Goal: Transaction & Acquisition: Purchase product/service

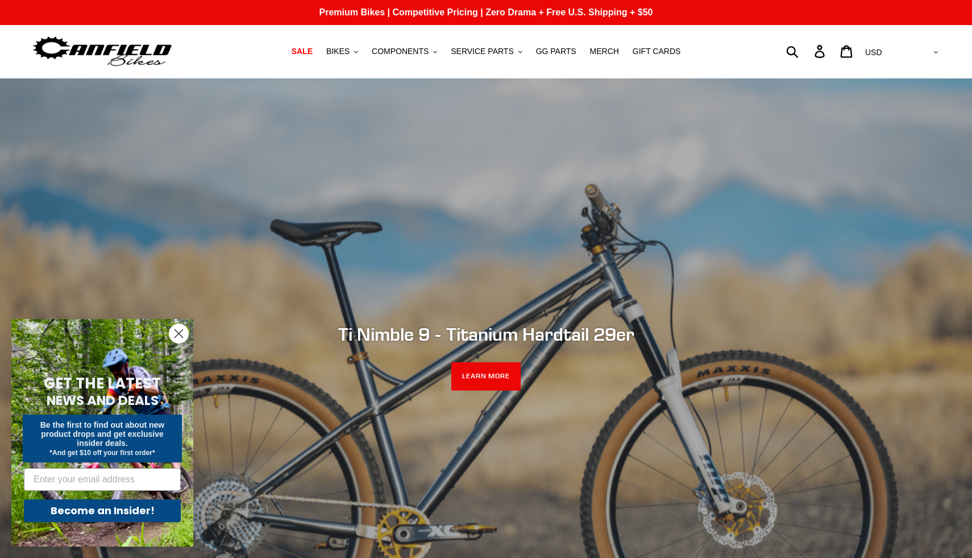
click at [182, 334] on circle "Close dialog" at bounding box center [178, 333] width 19 height 19
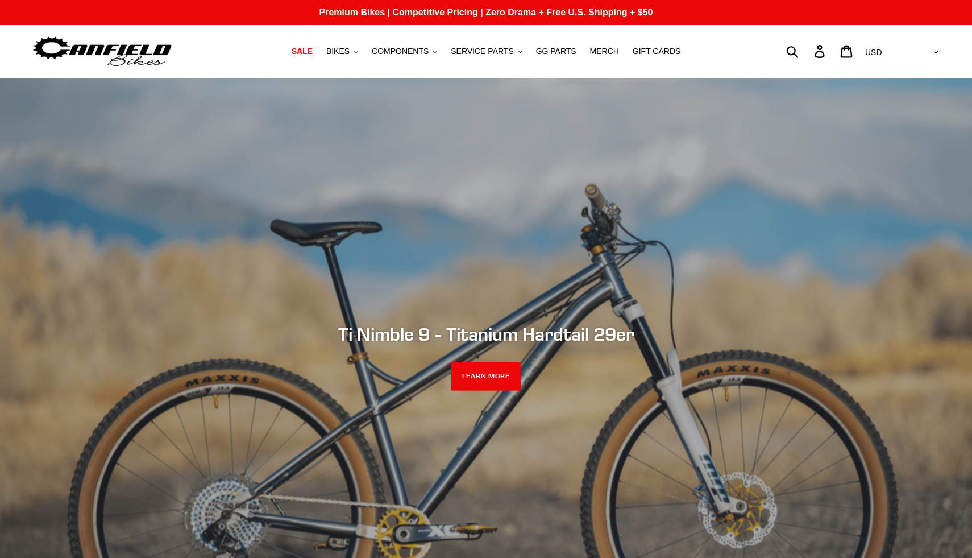
click at [310, 51] on span "SALE" at bounding box center [302, 52] width 21 height 10
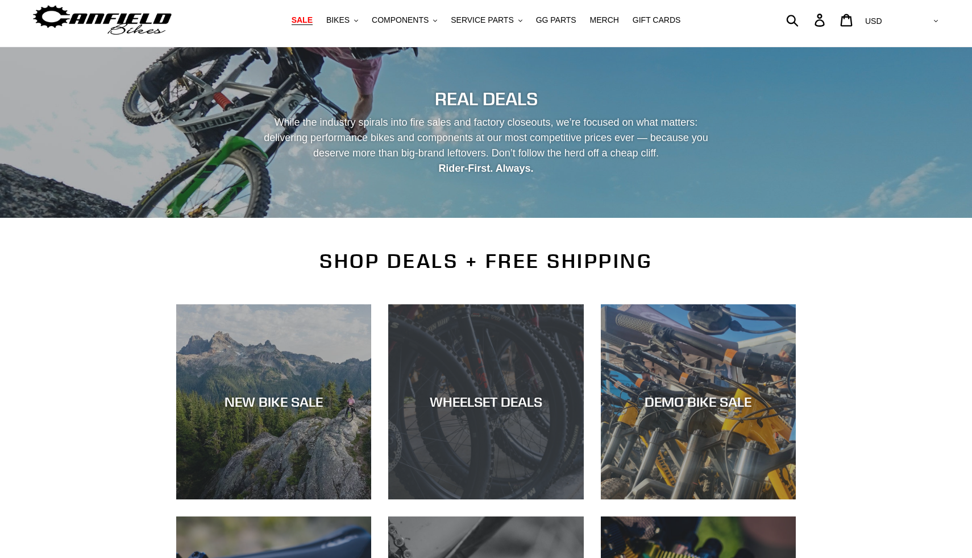
scroll to position [33, 0]
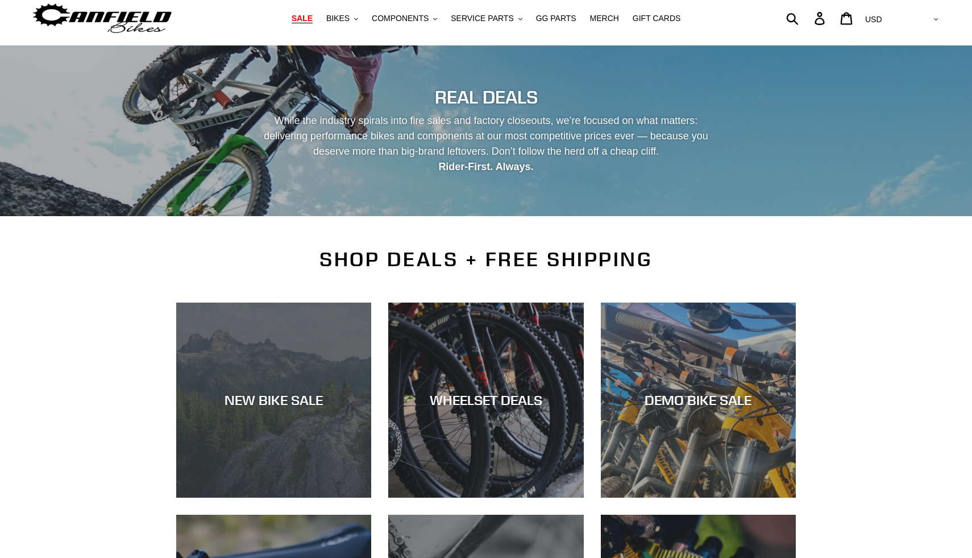
click at [314, 405] on div "NEW BIKE SALE" at bounding box center [273, 400] width 195 height 16
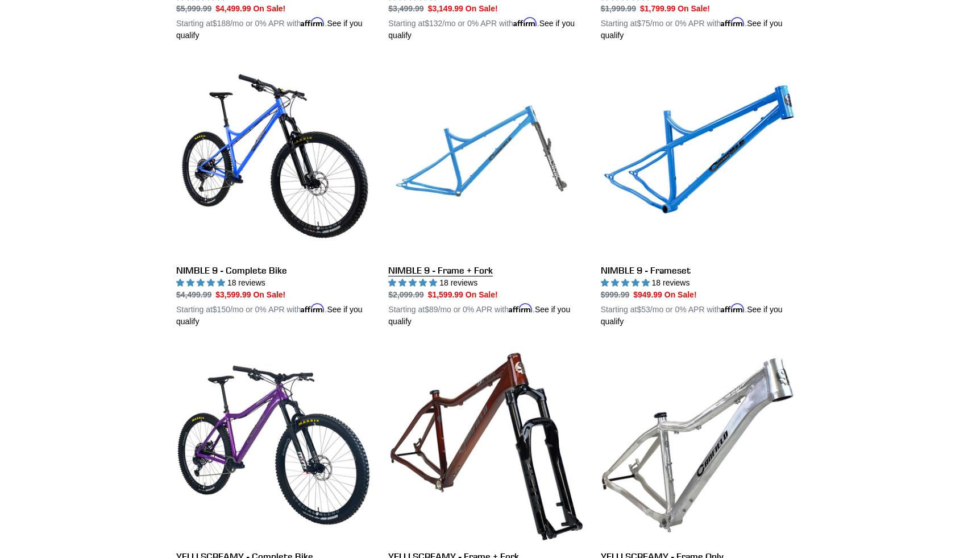
scroll to position [2082, 0]
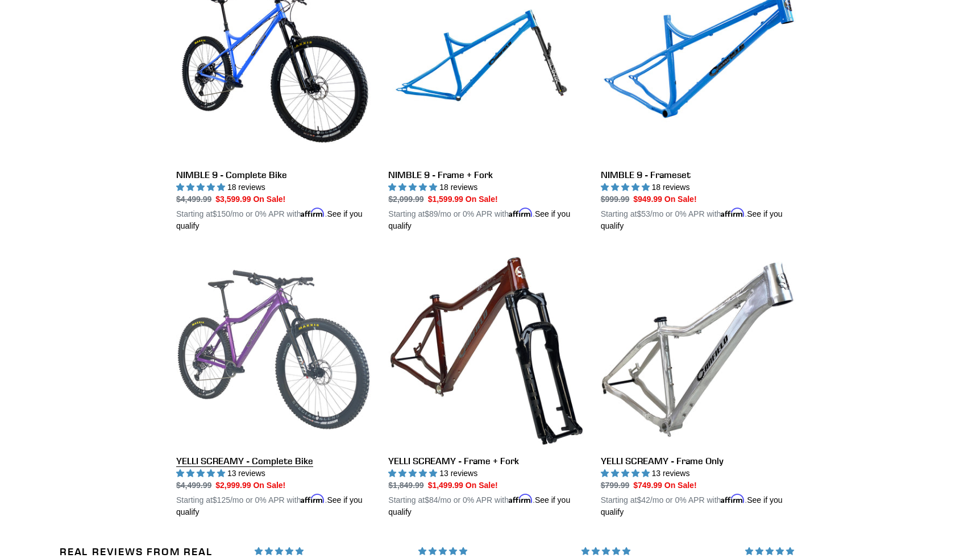
click at [262, 375] on link "YELLI SCREAMY - Complete Bike" at bounding box center [273, 385] width 195 height 266
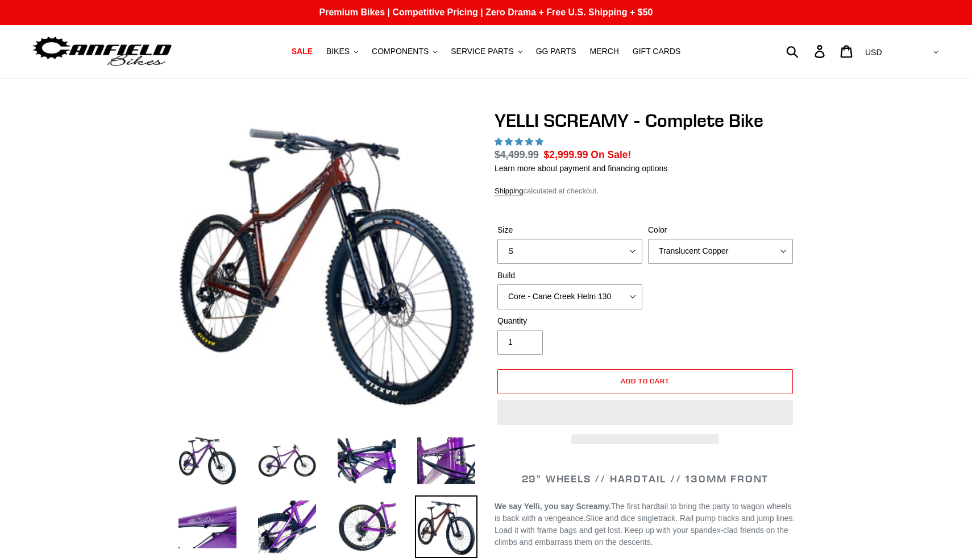
select select "highest-rating"
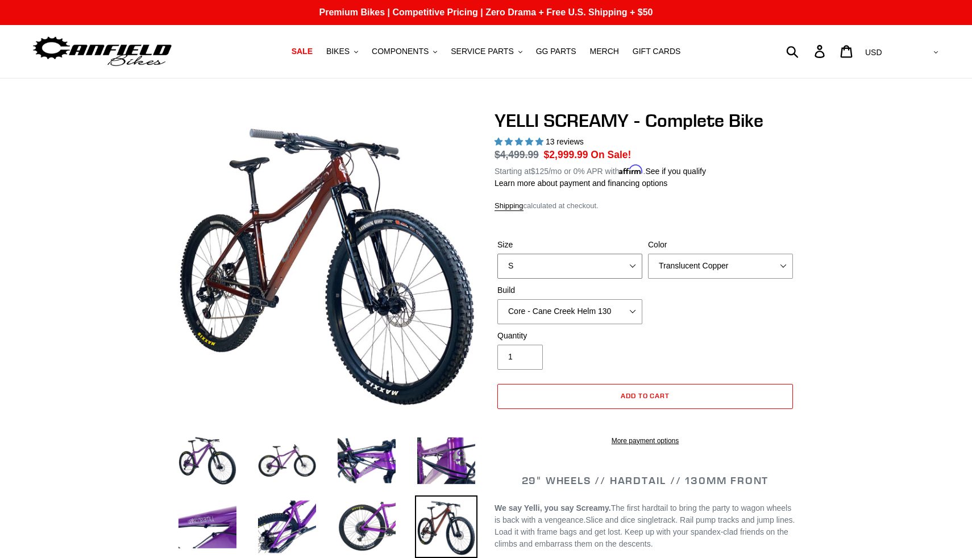
click at [635, 260] on select "S M L XL" at bounding box center [569, 266] width 145 height 25
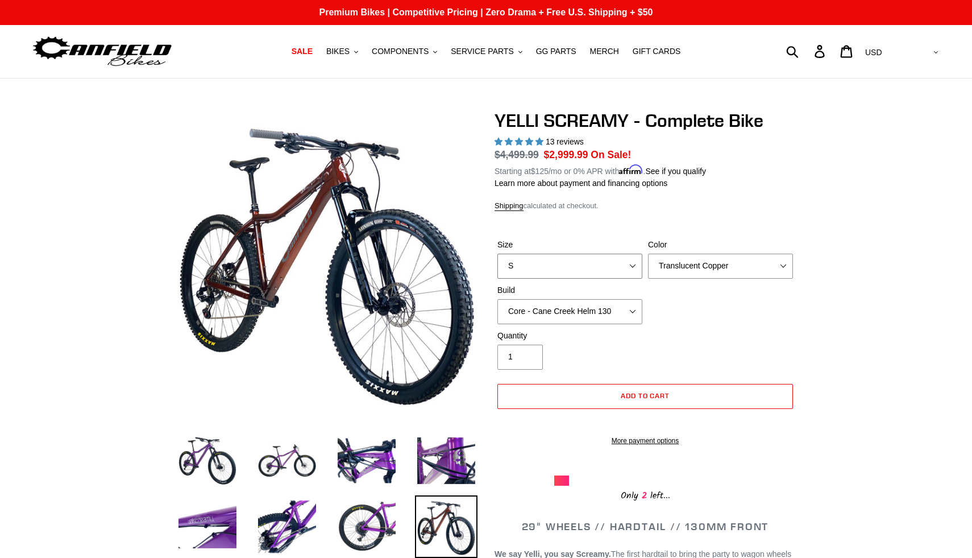
select select "M"
click at [782, 265] on select "Translucent Copper Purple Haze Raw" at bounding box center [720, 266] width 145 height 25
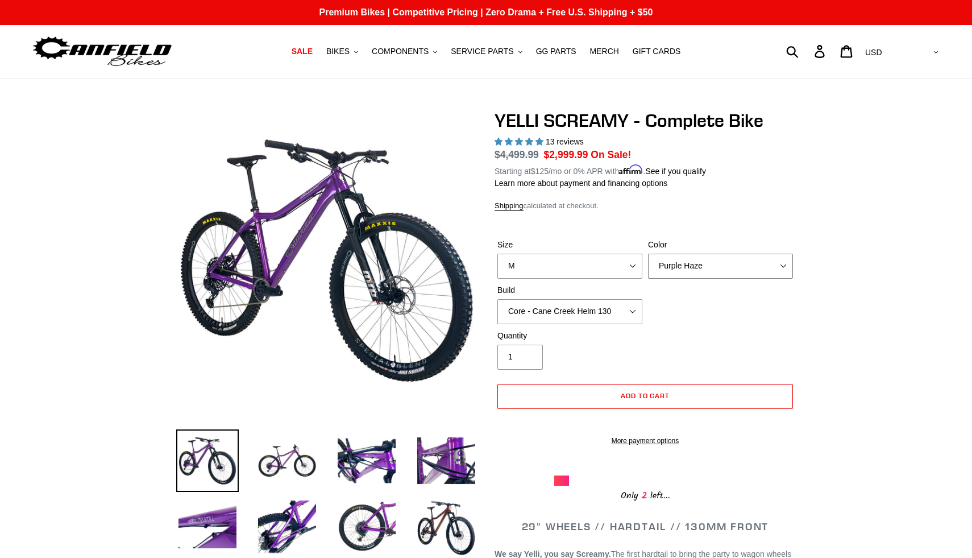
click at [781, 262] on select "Translucent Copper Purple Haze Raw" at bounding box center [720, 266] width 145 height 25
select select "Translucent Copper"
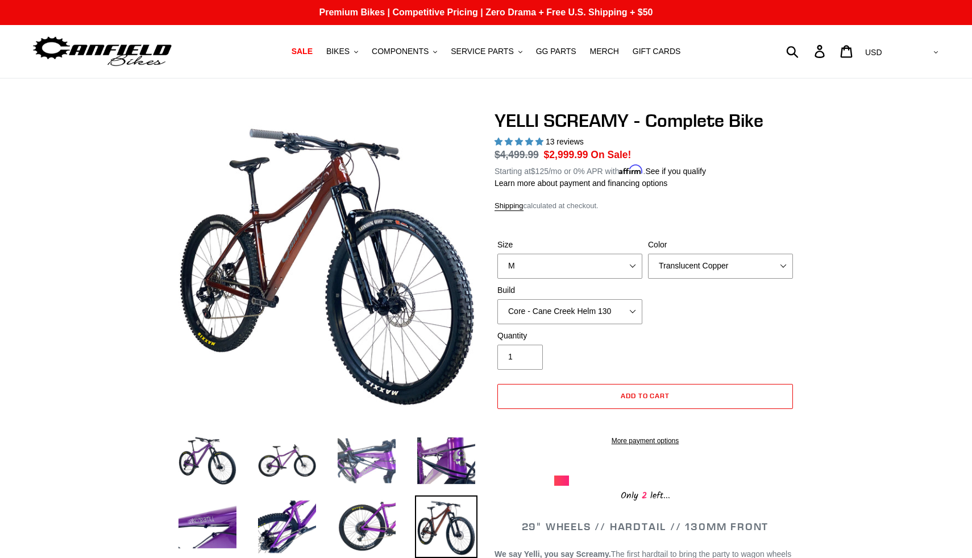
click at [367, 461] on img at bounding box center [366, 460] width 63 height 63
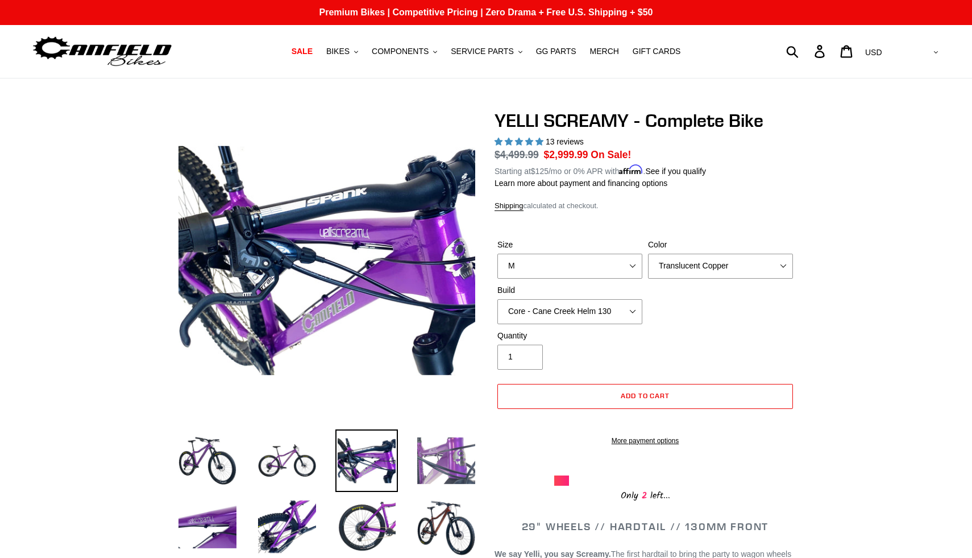
click at [444, 467] on img at bounding box center [446, 460] width 63 height 63
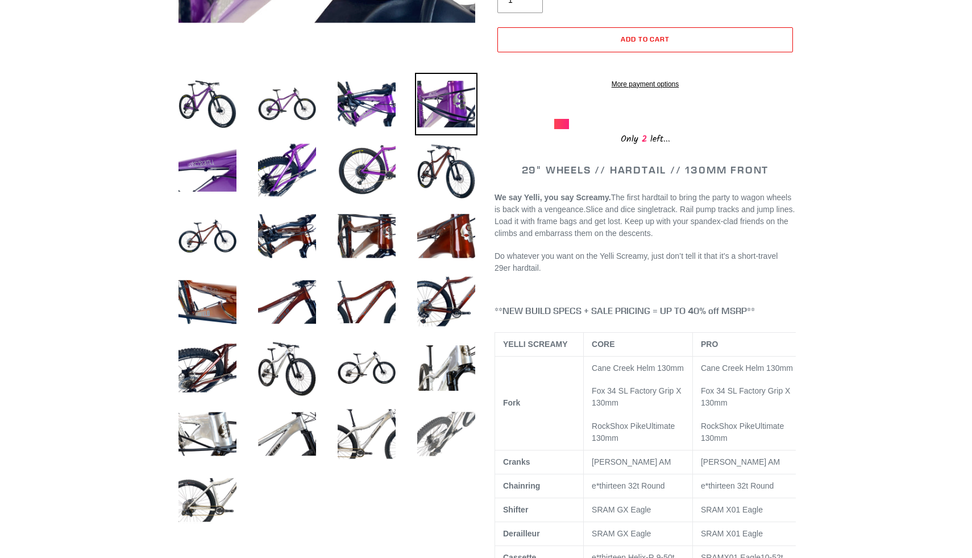
scroll to position [340, 0]
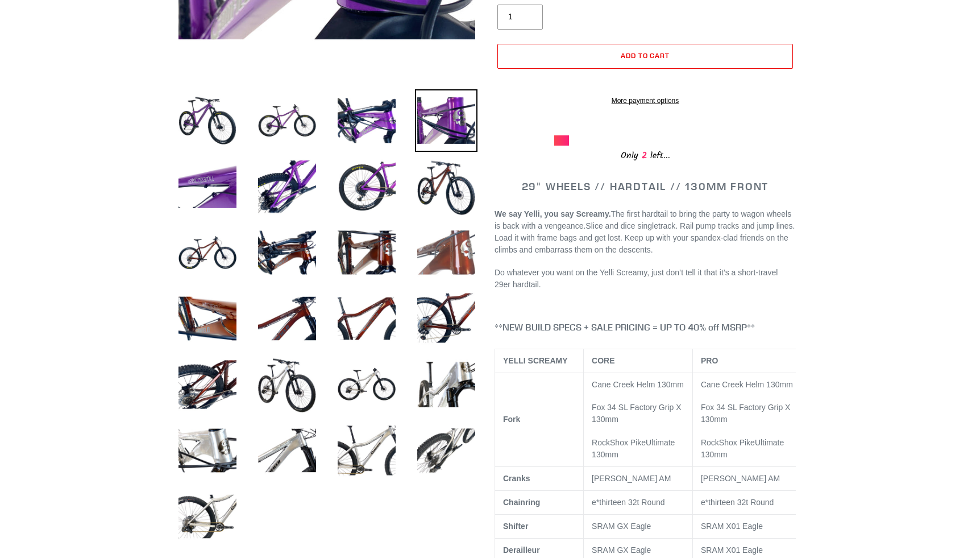
click at [437, 252] on img at bounding box center [446, 252] width 63 height 63
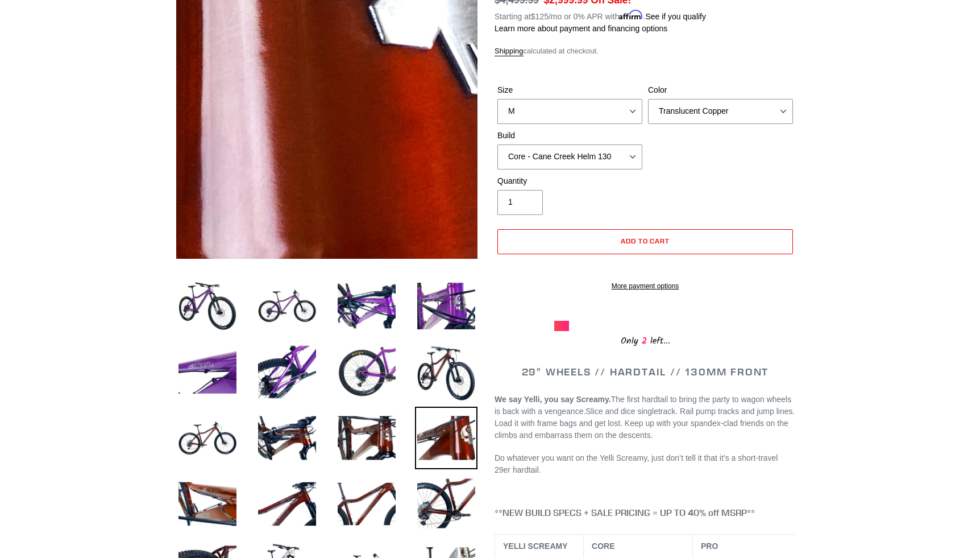
scroll to position [175, 0]
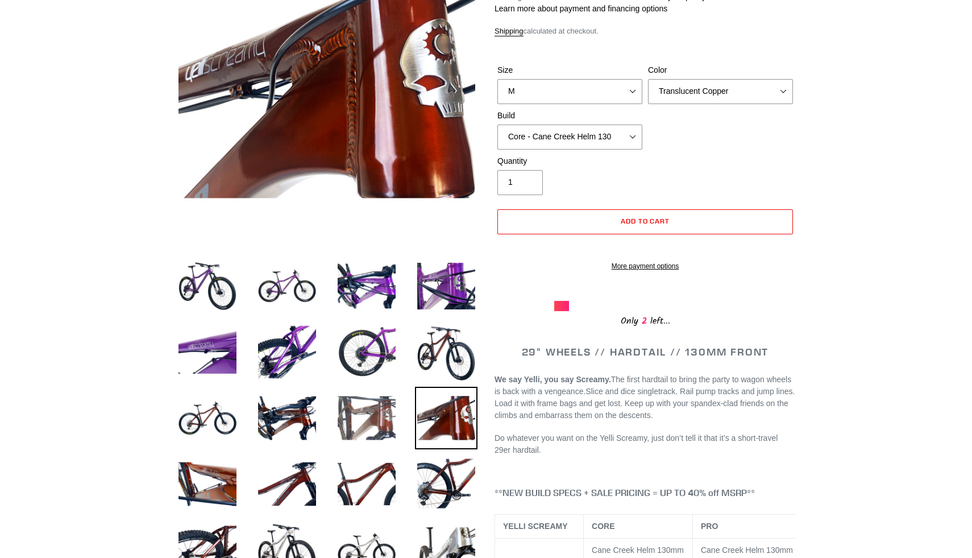
click at [365, 421] on img at bounding box center [366, 418] width 63 height 63
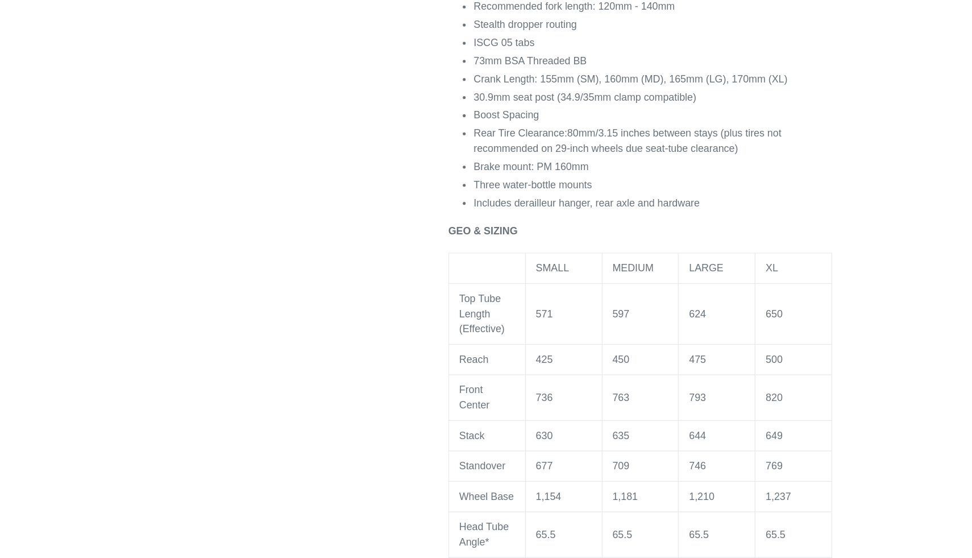
scroll to position [1210, 0]
